Goal: Navigation & Orientation: Find specific page/section

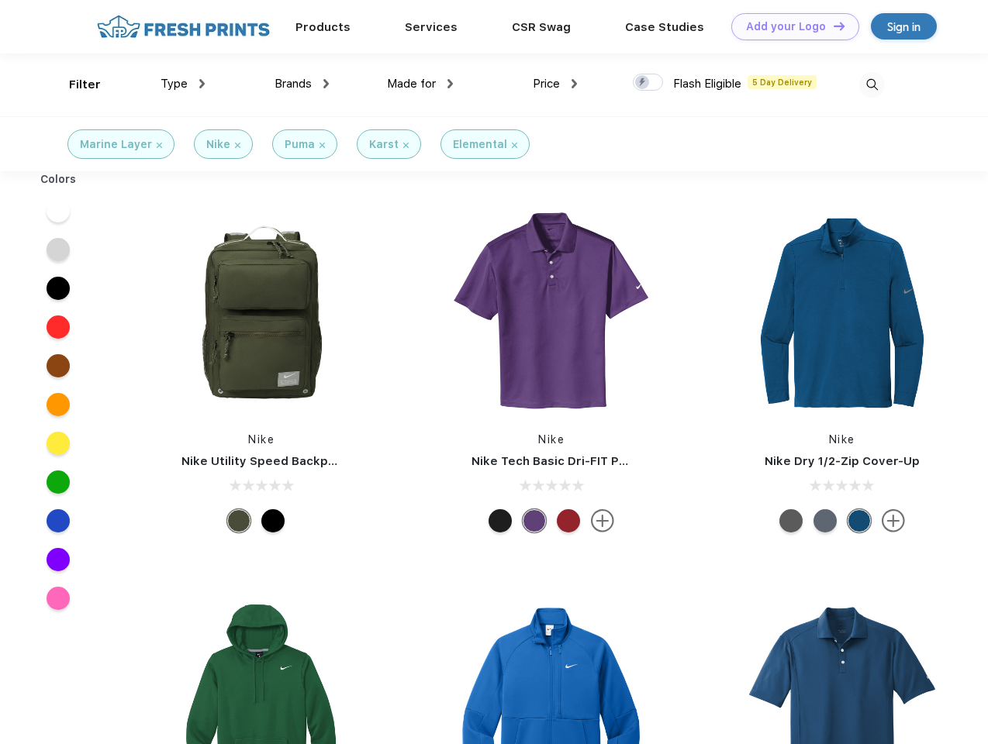
click at [789, 26] on link "Add your Logo Design Tool" at bounding box center [795, 26] width 128 height 27
click at [0, 0] on div "Design Tool" at bounding box center [0, 0] width 0 height 0
click at [832, 26] on link "Add your Logo Design Tool" at bounding box center [795, 26] width 128 height 27
click at [74, 84] on div "Filter" at bounding box center [85, 85] width 32 height 18
click at [183, 84] on span "Type" at bounding box center [173, 84] width 27 height 14
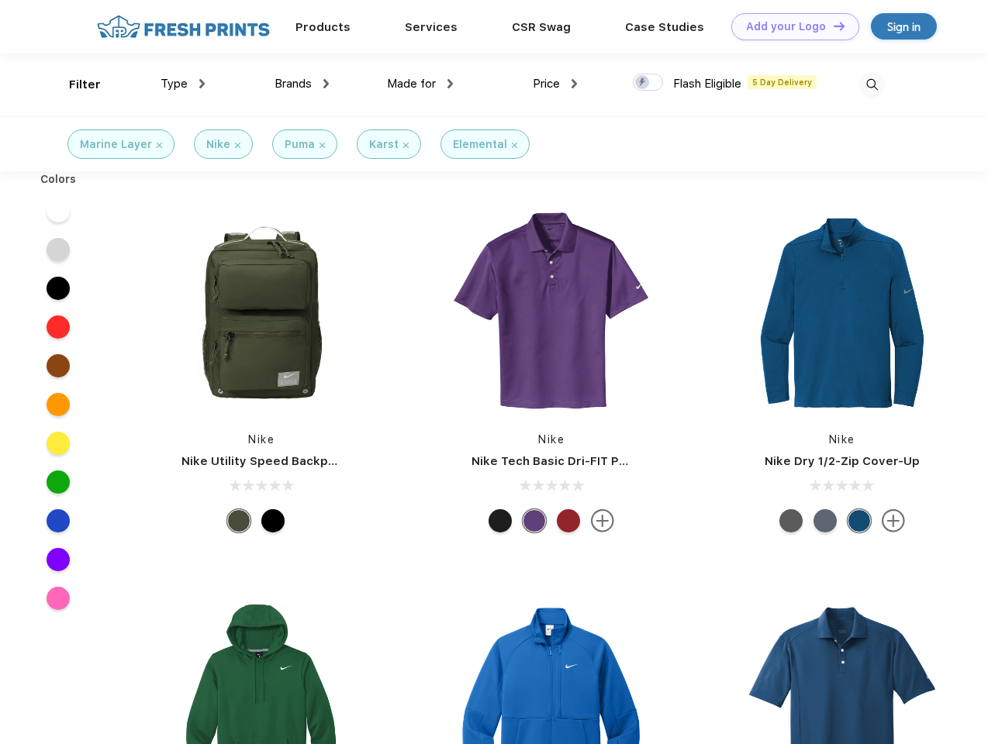
click at [302, 84] on span "Brands" at bounding box center [292, 84] width 37 height 14
click at [420, 84] on span "Made for" at bounding box center [411, 84] width 49 height 14
click at [555, 84] on span "Price" at bounding box center [546, 84] width 27 height 14
click at [648, 83] on div at bounding box center [648, 82] width 30 height 17
click at [643, 83] on input "checkbox" at bounding box center [638, 78] width 10 height 10
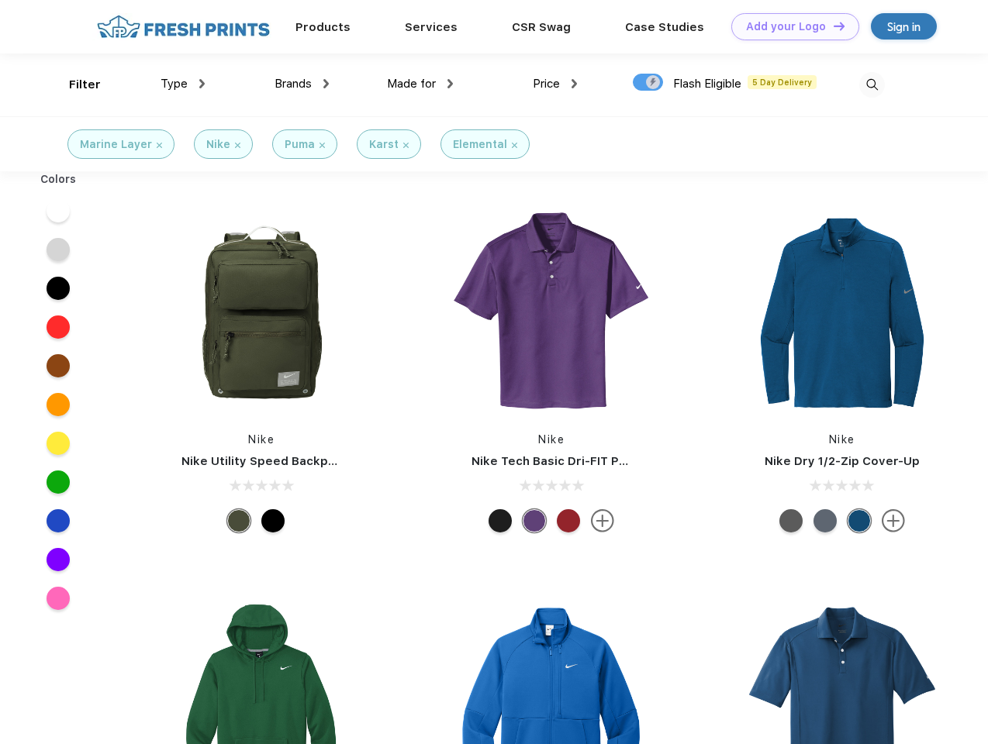
click at [871, 84] on img at bounding box center [872, 85] width 26 height 26
